Goal: Task Accomplishment & Management: Manage account settings

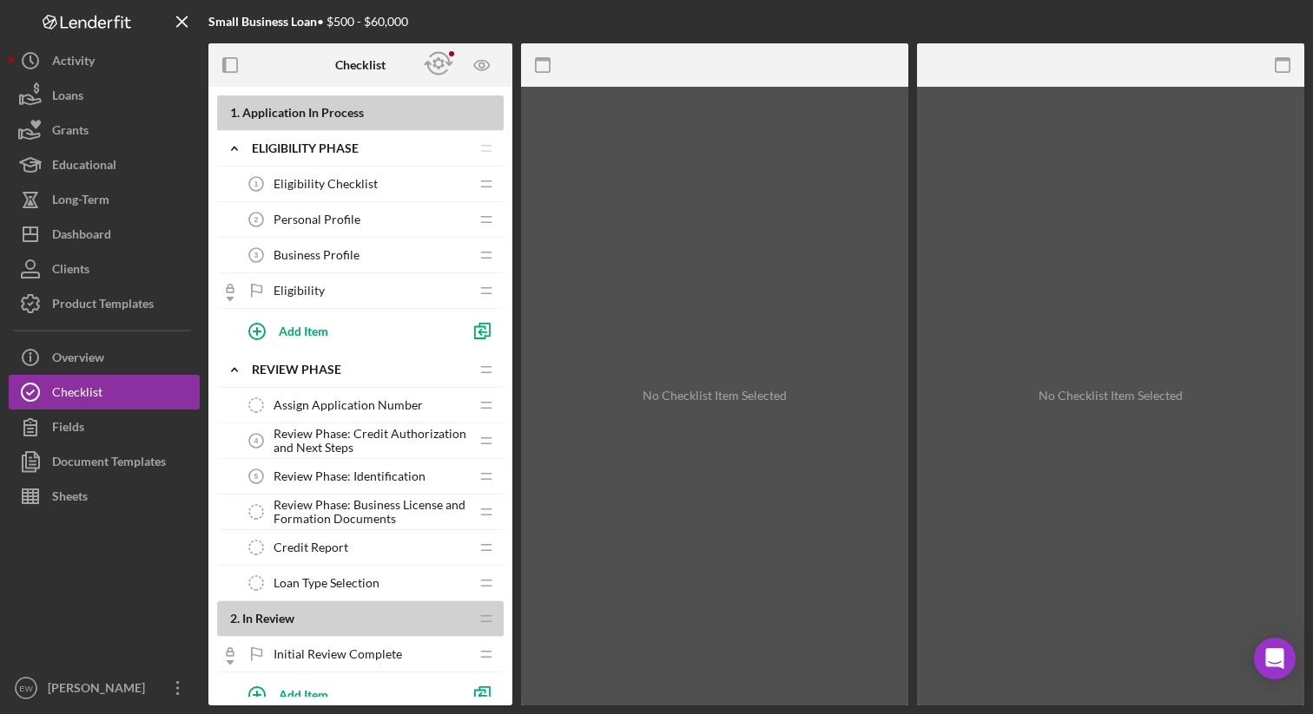
scroll to position [128, 0]
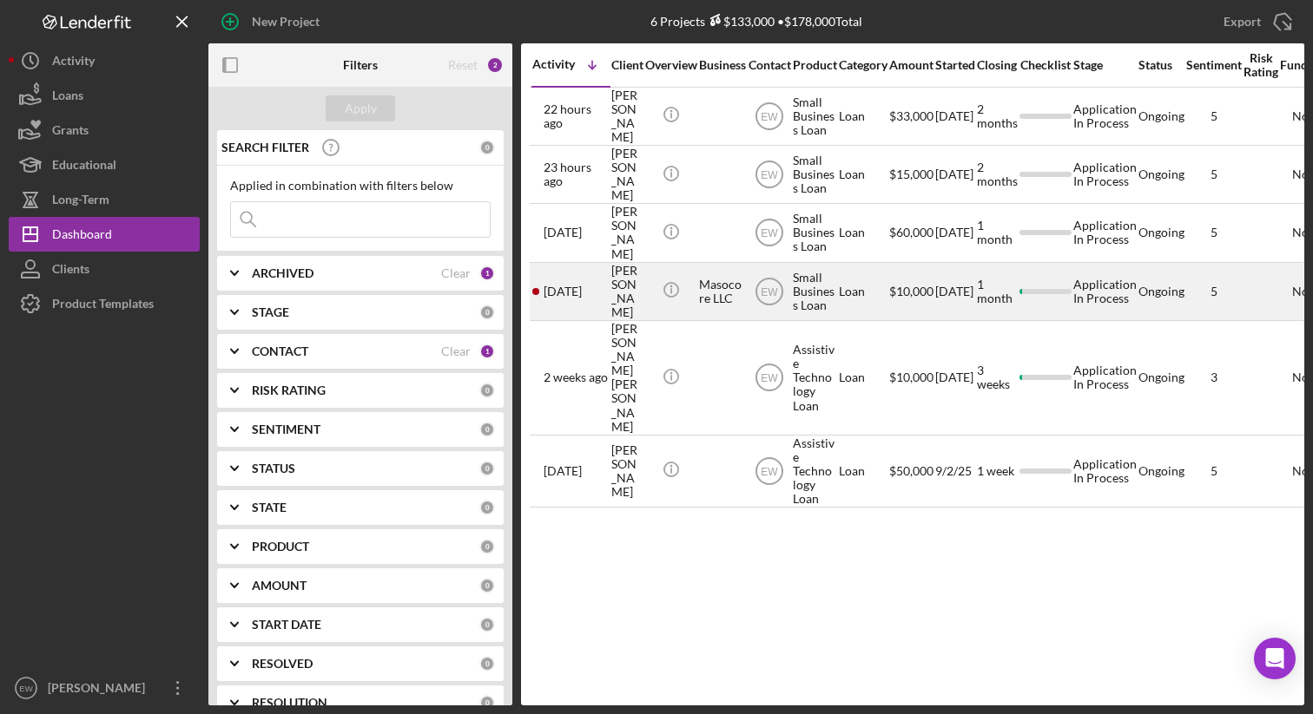
click at [638, 276] on div "[PERSON_NAME]" at bounding box center [626, 292] width 30 height 56
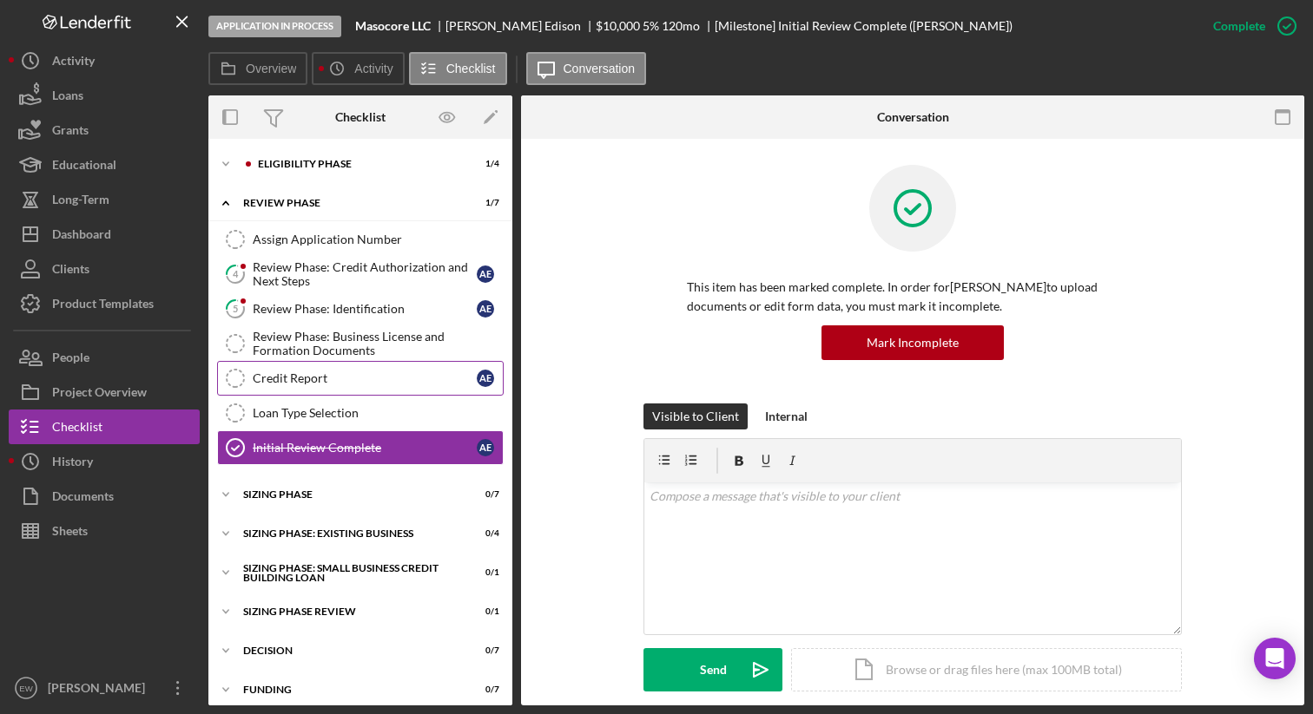
click at [384, 368] on link "Credit Report Credit Report A E" at bounding box center [360, 378] width 286 height 35
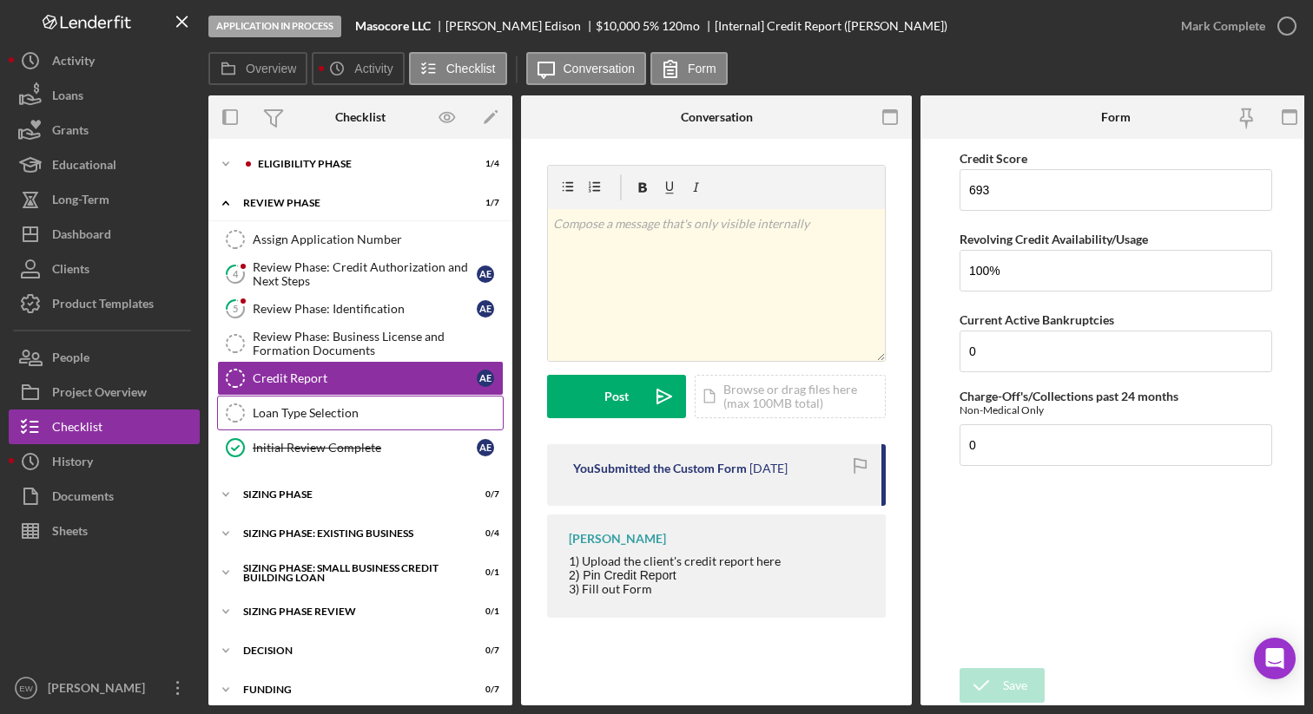
click at [359, 405] on link "Loan Type Selection Loan Type Selection" at bounding box center [360, 413] width 286 height 35
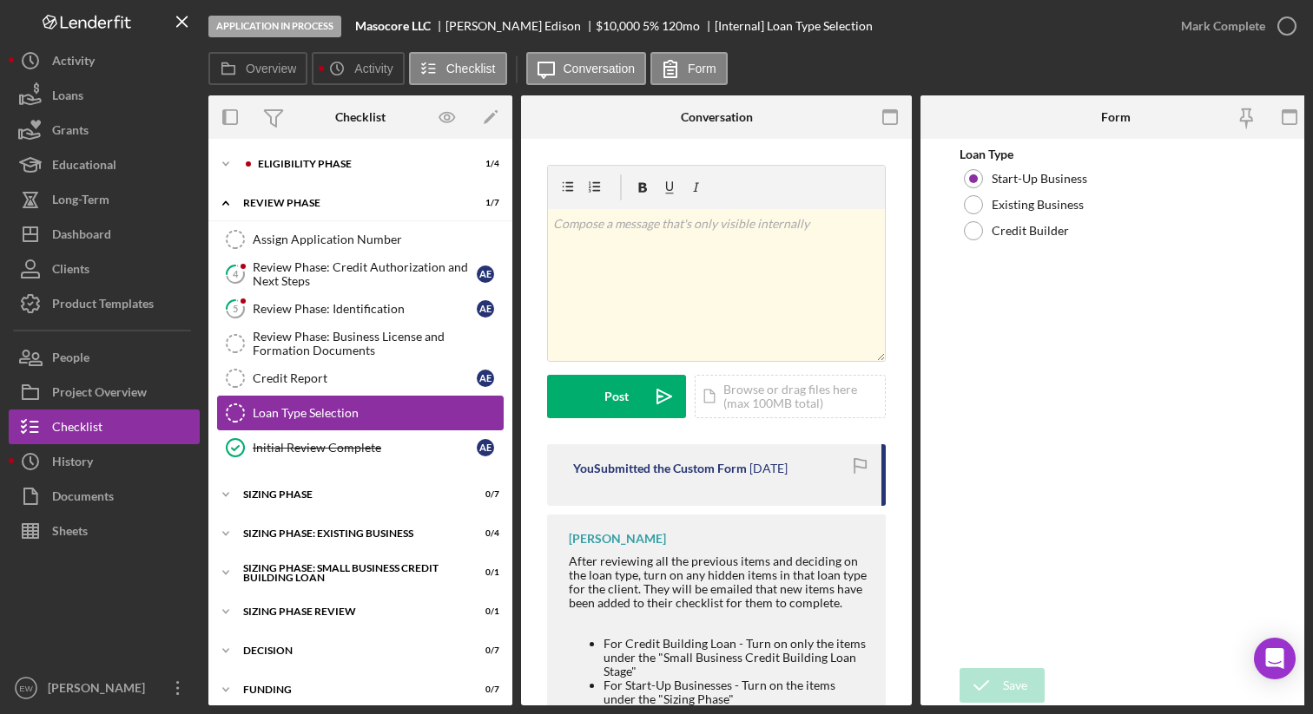
scroll to position [16, 0]
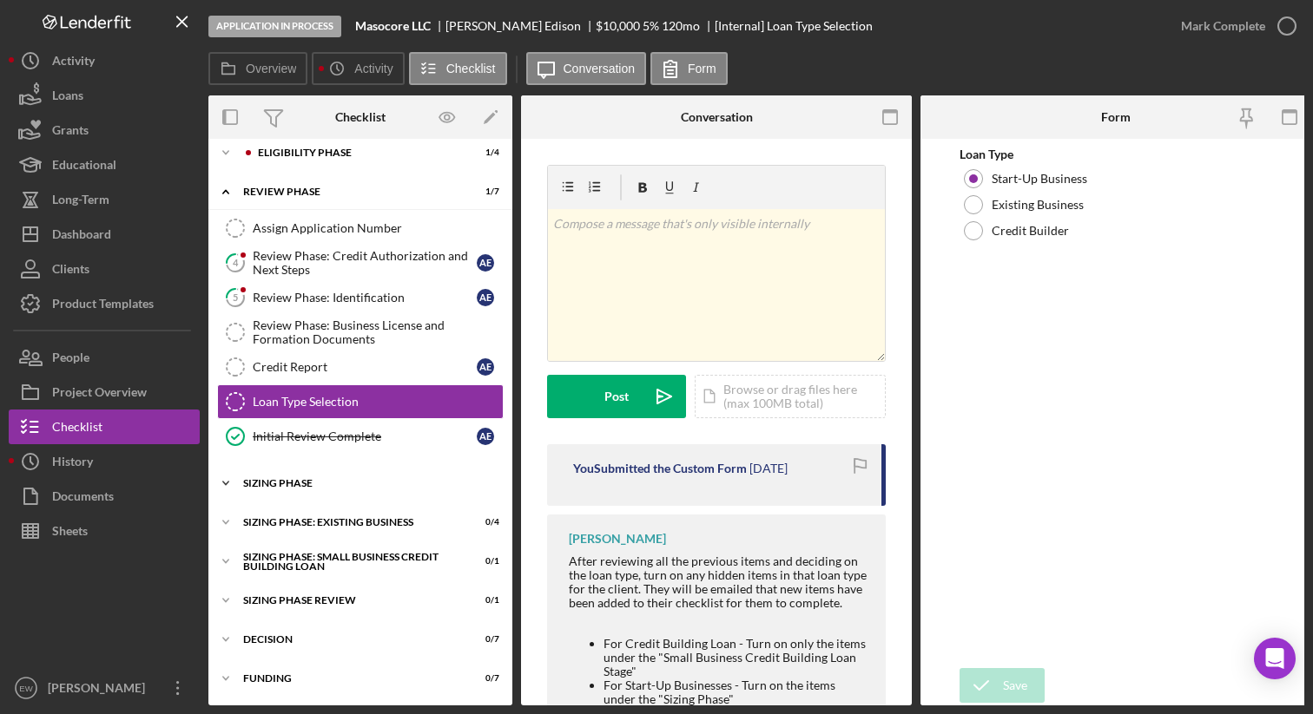
click at [328, 470] on div "Icon/Expander Sizing Phase 0 / 7" at bounding box center [360, 483] width 304 height 35
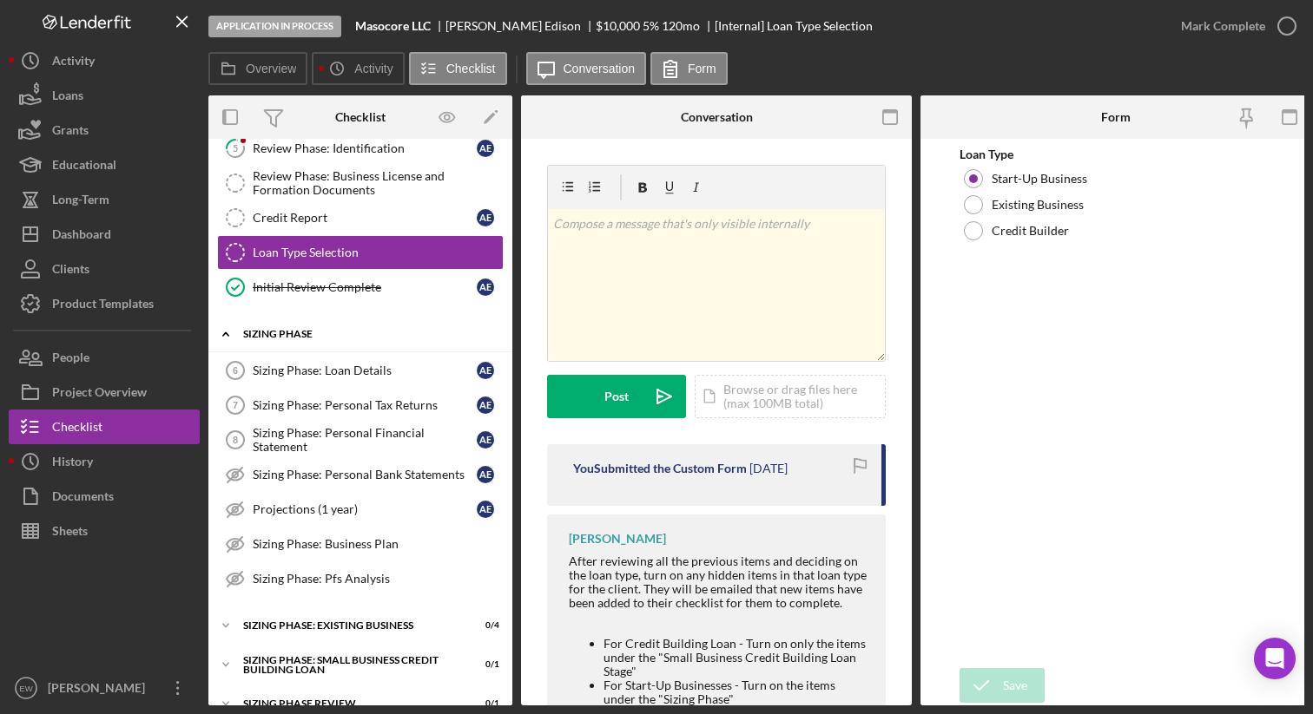
scroll to position [162, 0]
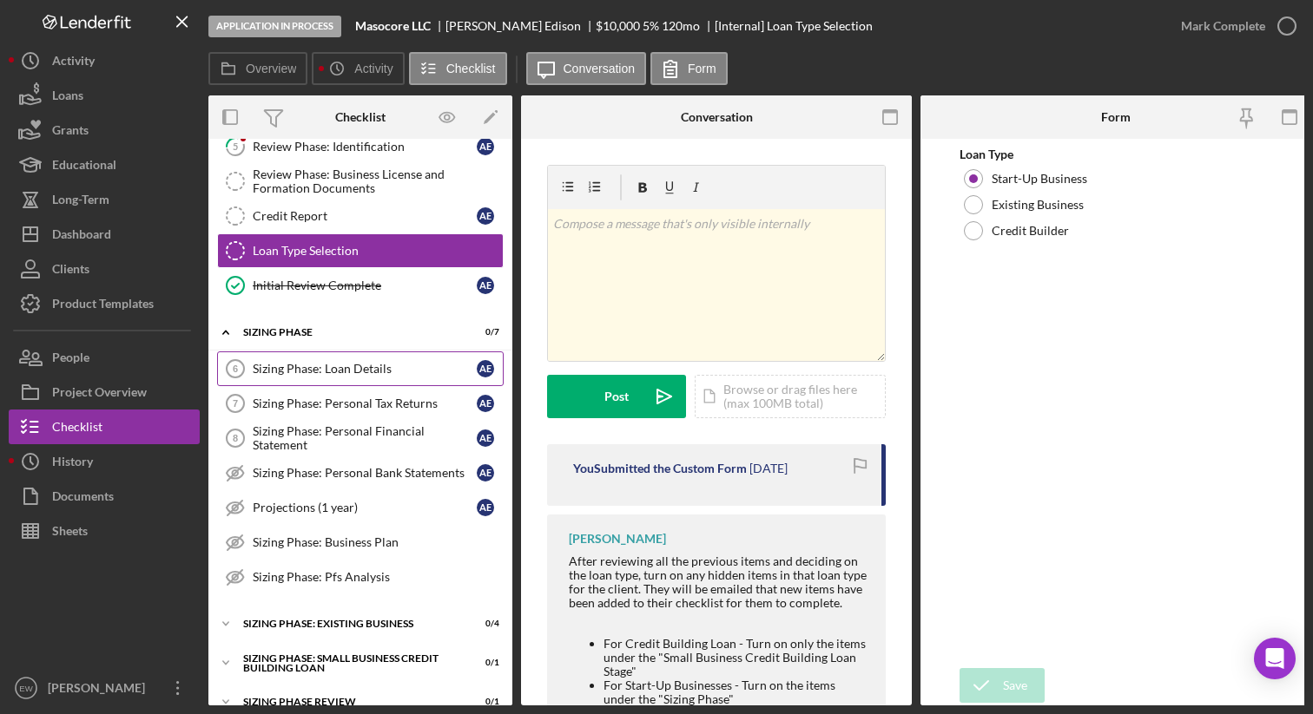
click at [352, 366] on div "Sizing Phase: Loan Details" at bounding box center [365, 369] width 224 height 14
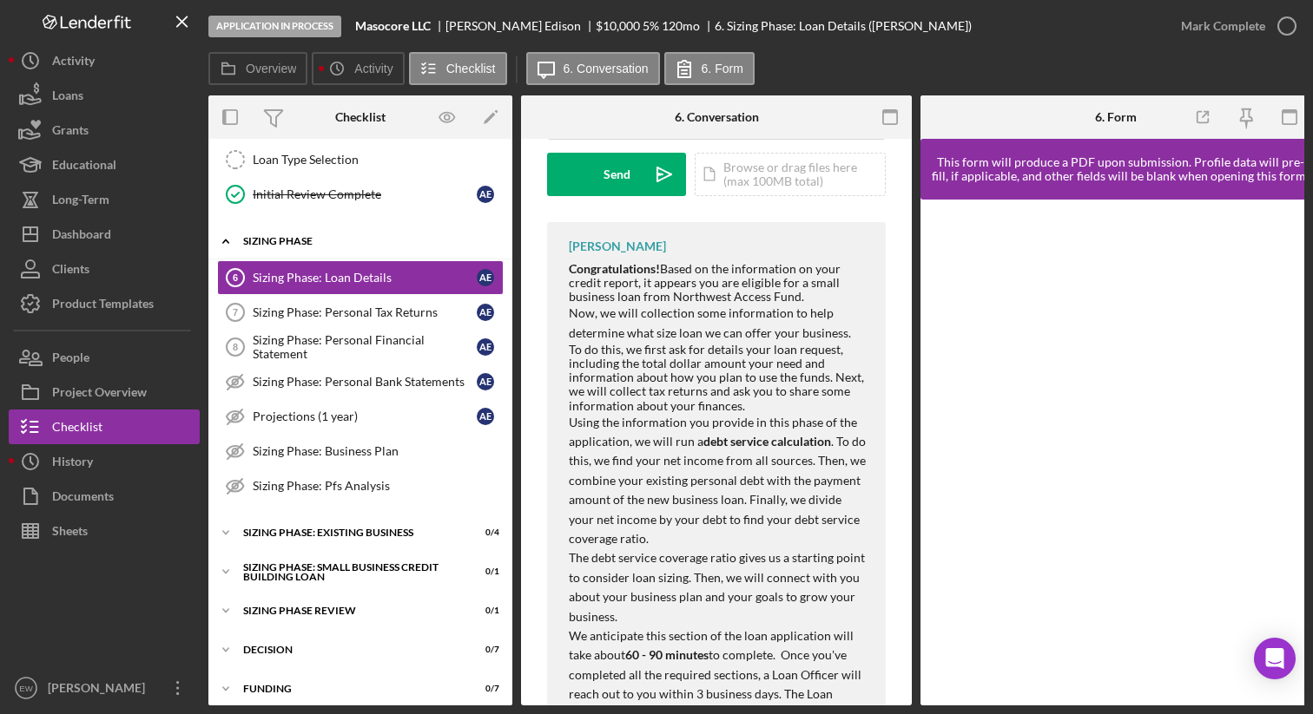
scroll to position [269, 0]
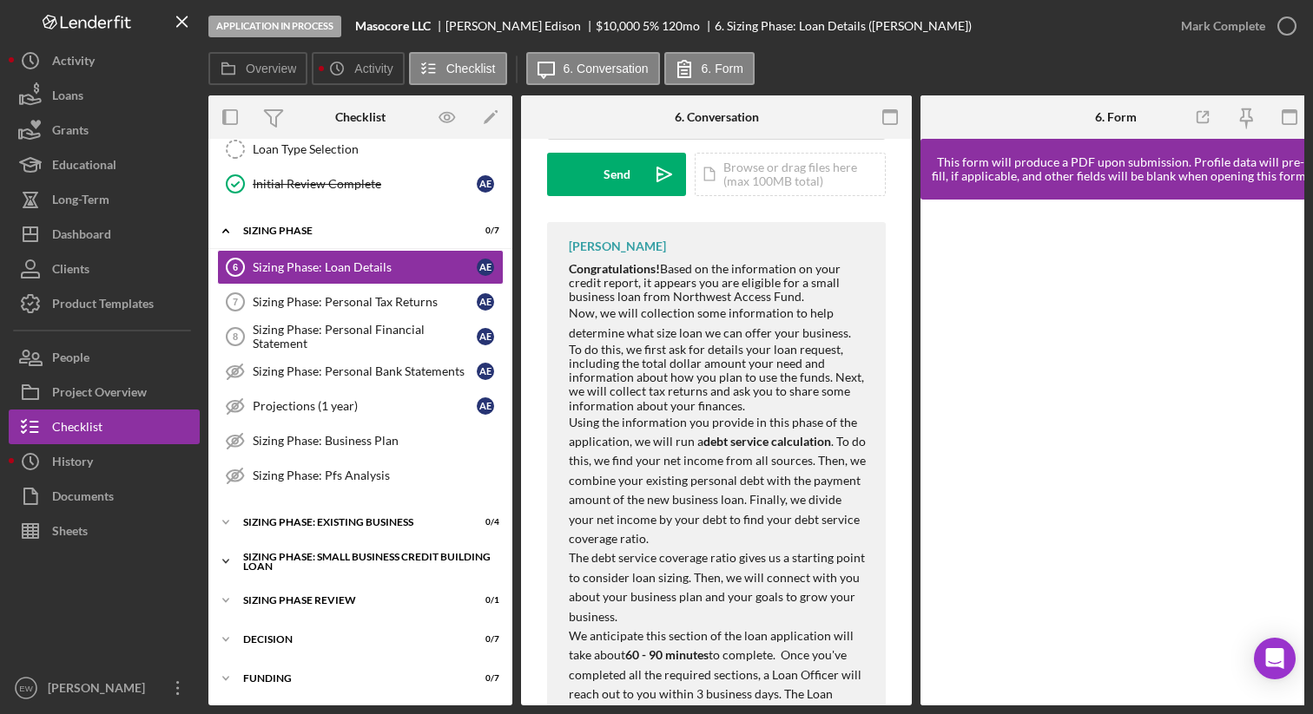
click at [283, 558] on div "Sizing Phase: Small Business Credit Building Loan" at bounding box center [366, 562] width 247 height 20
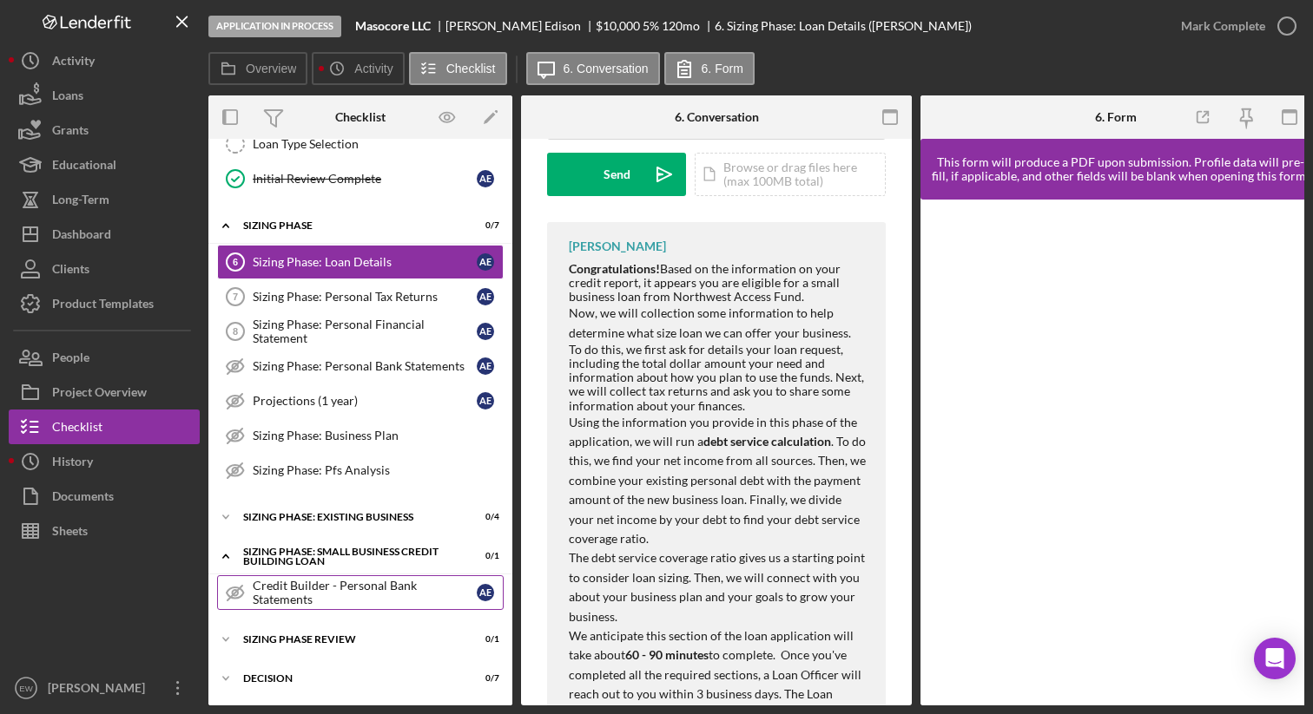
click at [291, 586] on div "Credit Builder - Personal Bank Statements" at bounding box center [365, 593] width 224 height 28
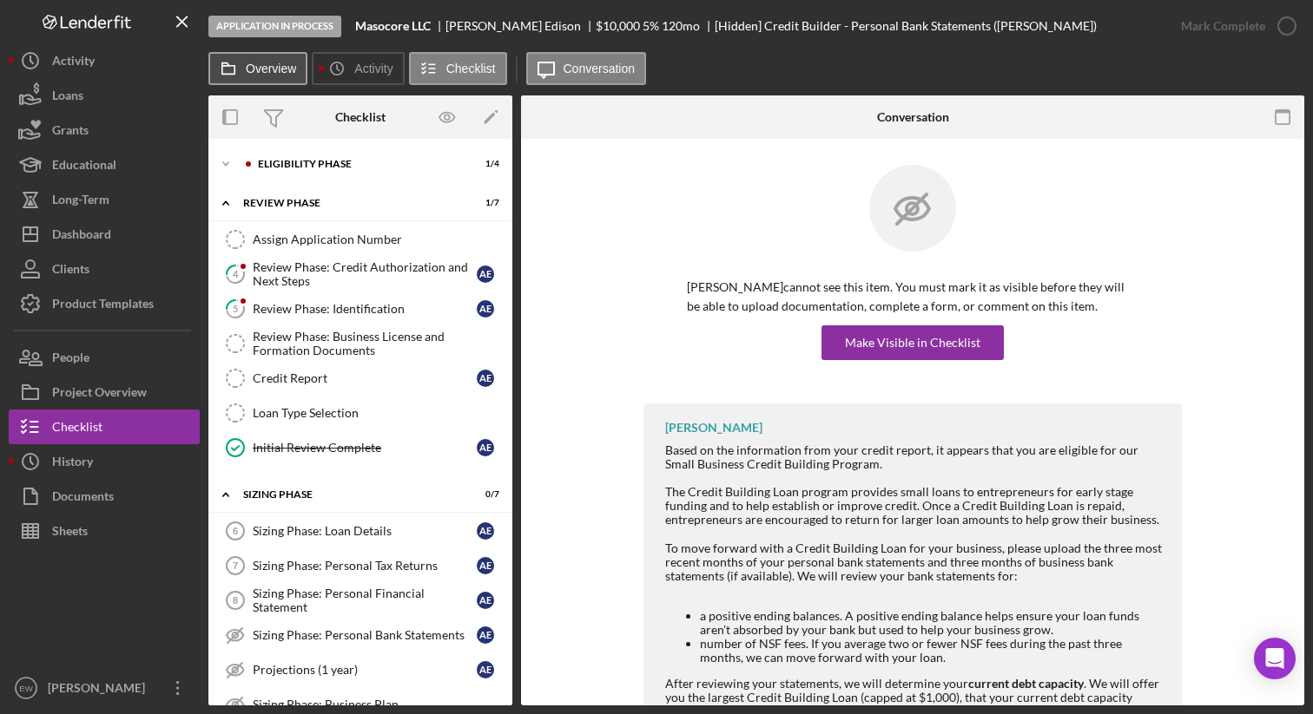
click at [245, 73] on icon at bounding box center [228, 68] width 35 height 35
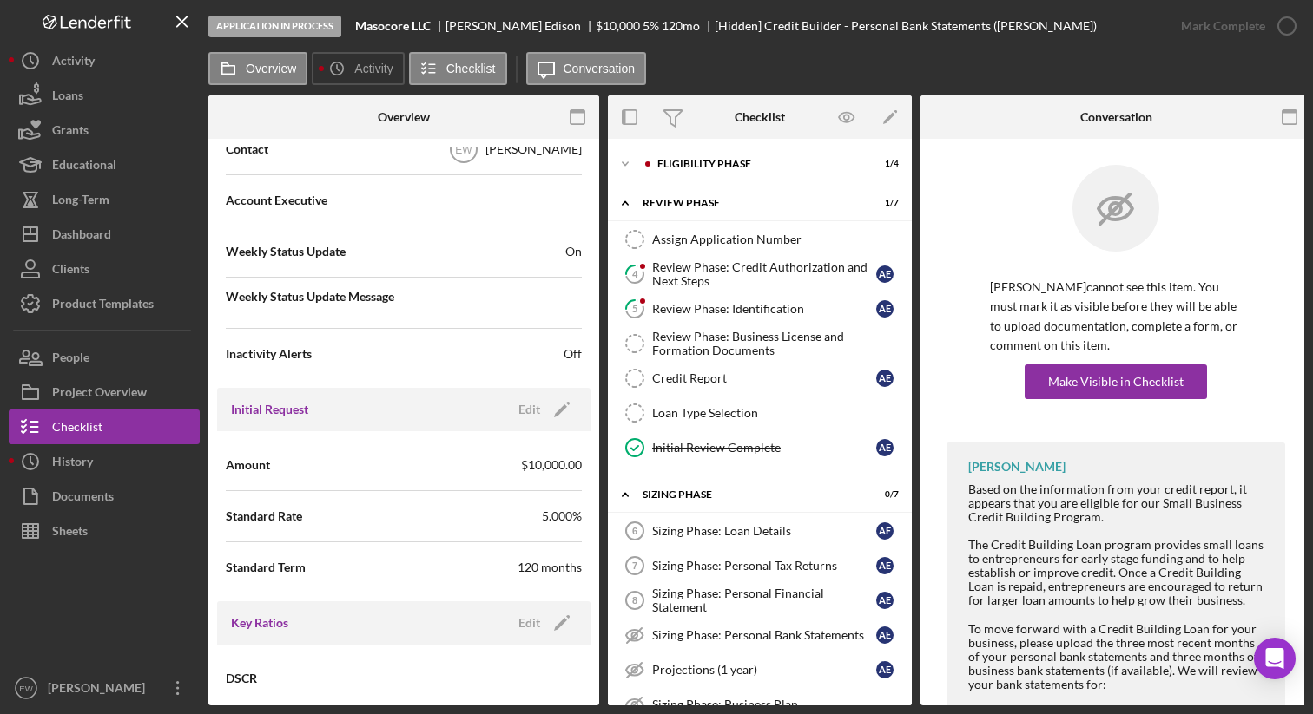
scroll to position [563, 0]
click at [556, 413] on icon "Icon/Edit" at bounding box center [561, 406] width 43 height 43
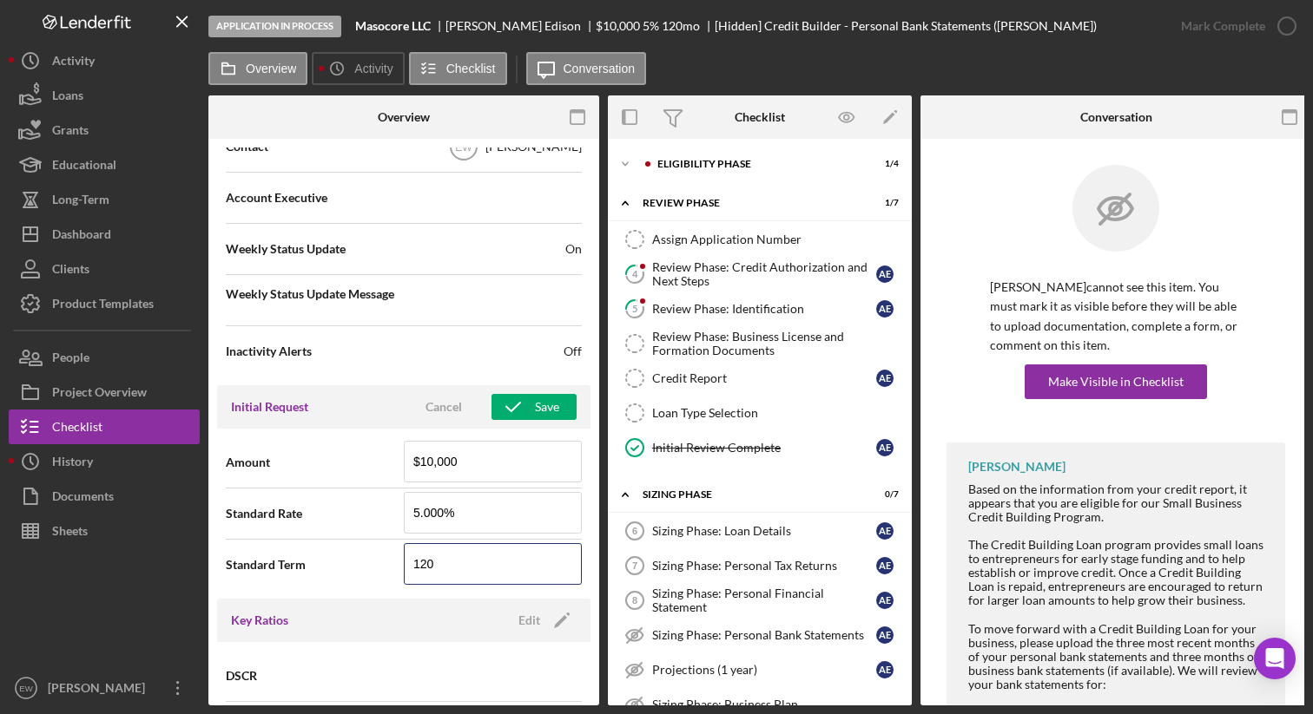
drag, startPoint x: 467, startPoint y: 563, endPoint x: 376, endPoint y: 563, distance: 91.2
click at [379, 563] on div "Standard Term 120" at bounding box center [404, 564] width 356 height 43
type input "3"
type input "48"
click at [535, 406] on div "Save" at bounding box center [547, 407] width 24 height 26
